Goal: Transaction & Acquisition: Purchase product/service

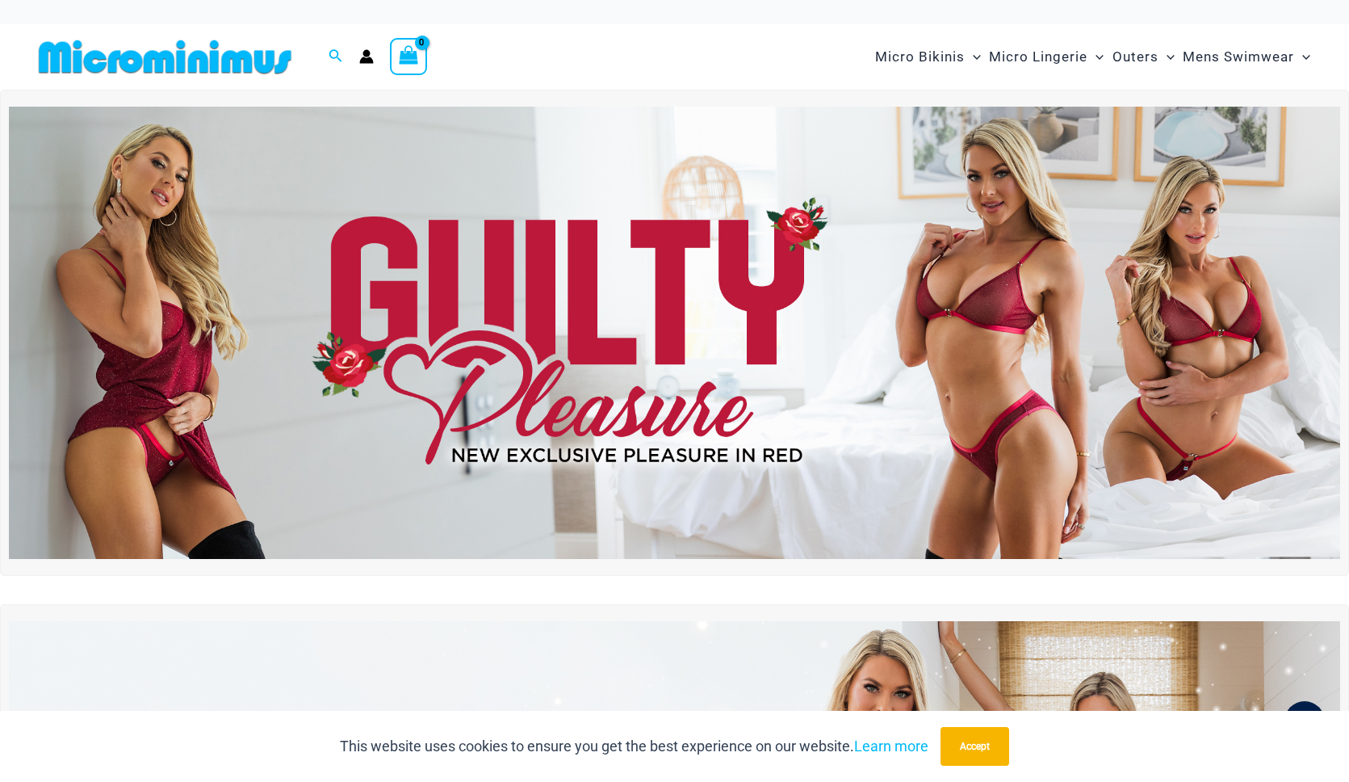
click at [688, 262] on img at bounding box center [674, 333] width 1331 height 452
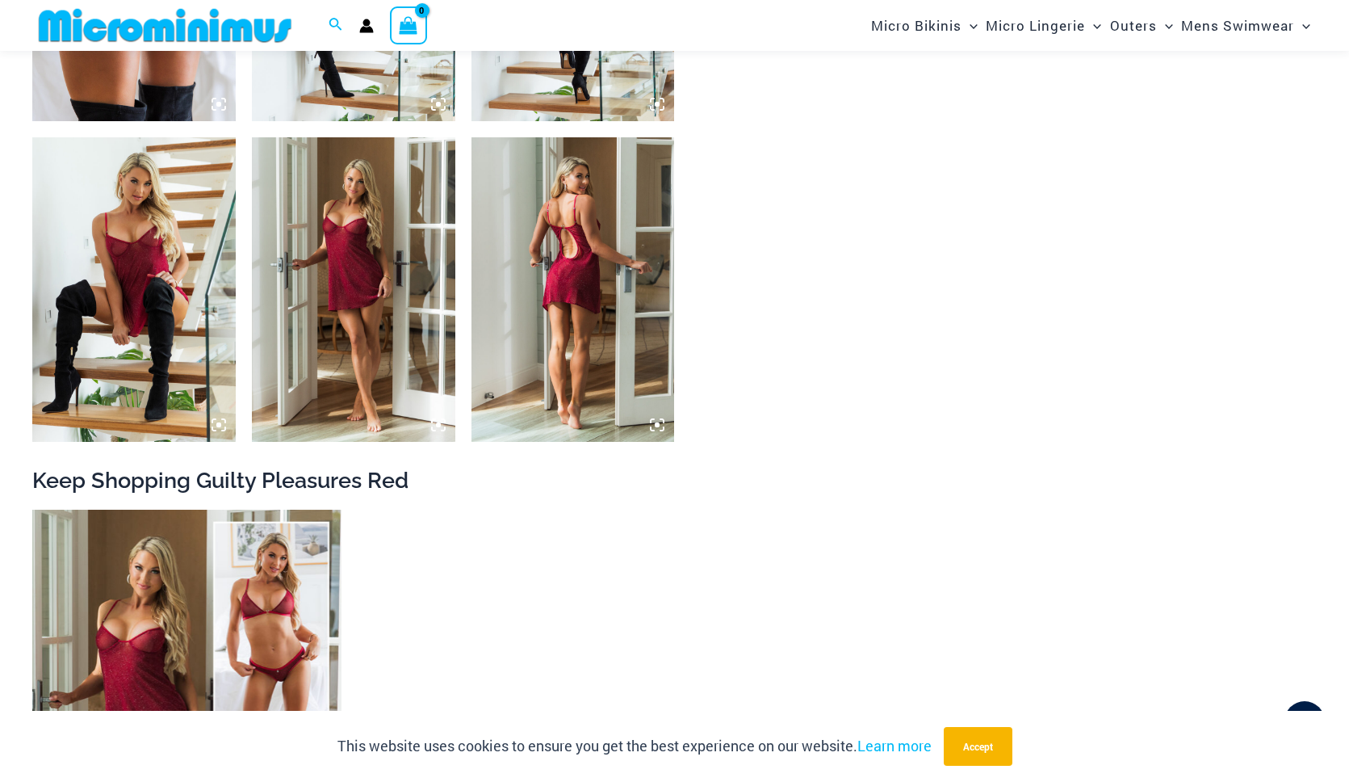
scroll to position [2304, 0]
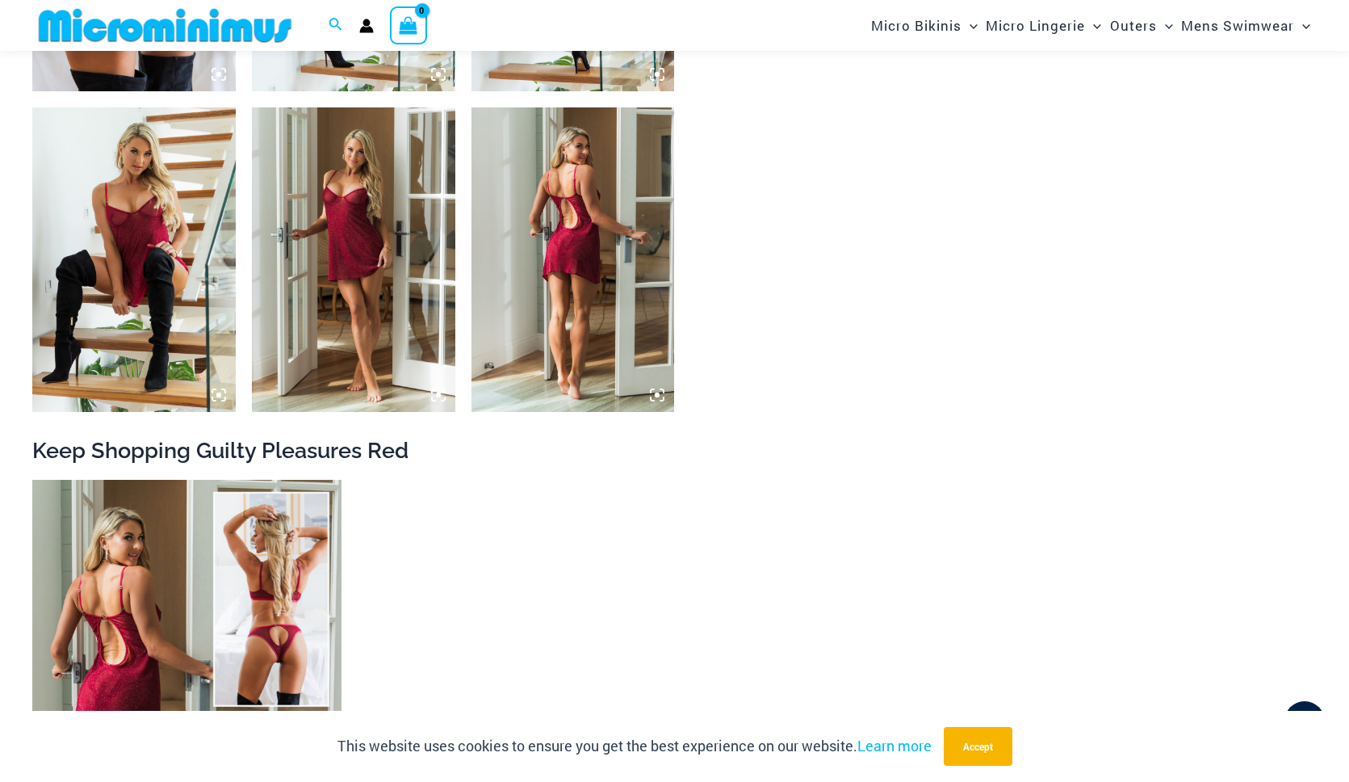
click at [165, 575] on img at bounding box center [186, 711] width 309 height 463
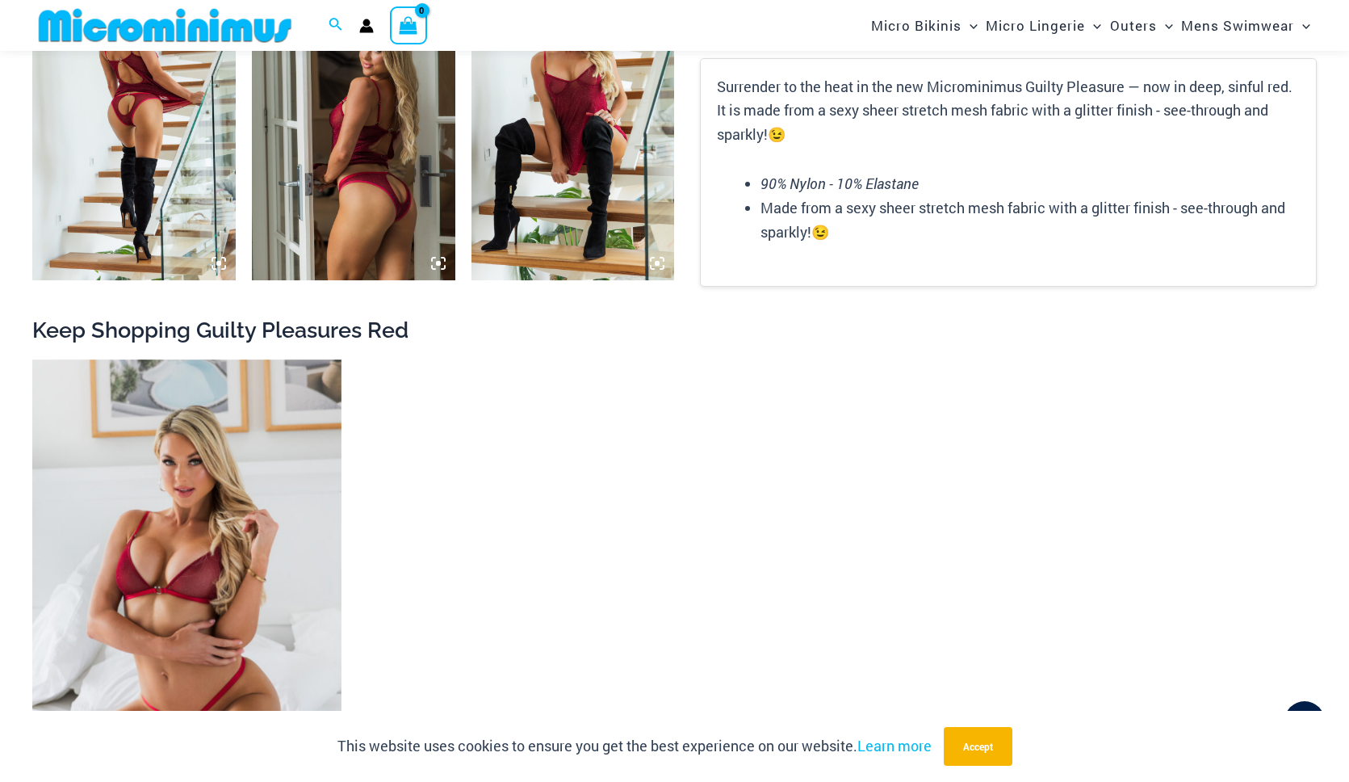
scroll to position [2438, 0]
